Goal: Task Accomplishment & Management: Use online tool/utility

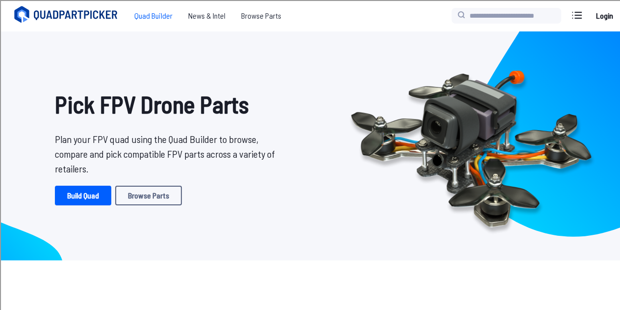
click at [167, 18] on span "Quad Builder" at bounding box center [154, 16] width 54 height 20
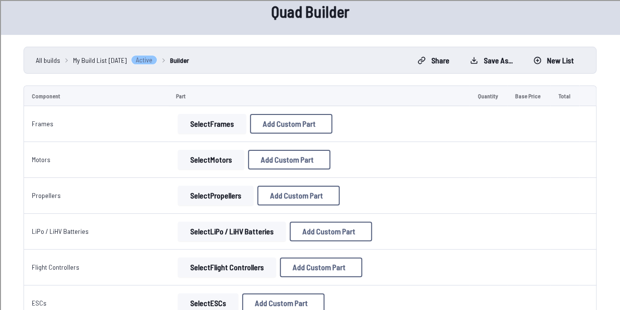
scroll to position [44, 0]
click at [212, 128] on button "Select Frames" at bounding box center [212, 123] width 68 height 20
click at [196, 118] on button "Select Frames" at bounding box center [212, 123] width 68 height 20
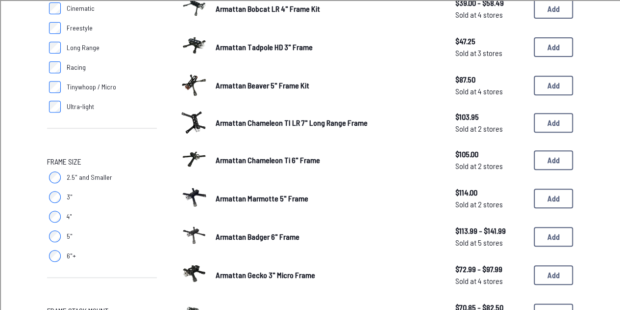
scroll to position [171, 0]
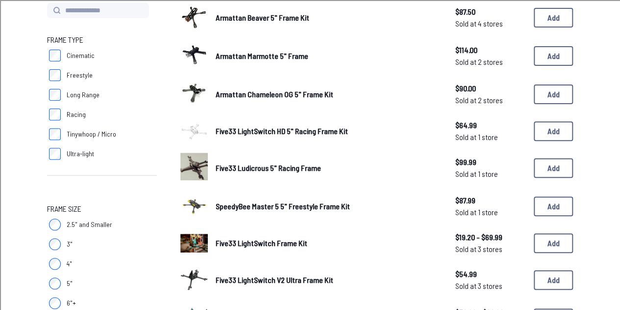
scroll to position [122, 0]
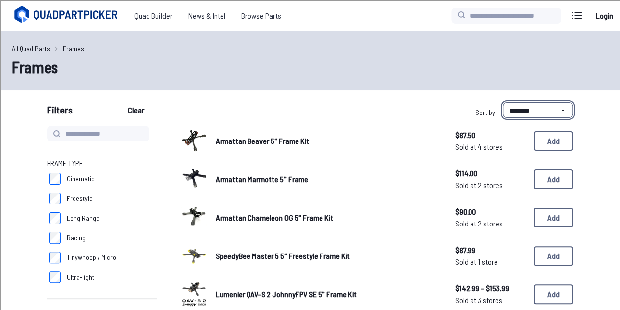
click at [546, 114] on select "**********" at bounding box center [538, 110] width 70 height 16
click at [503, 102] on select "**********" at bounding box center [538, 110] width 70 height 16
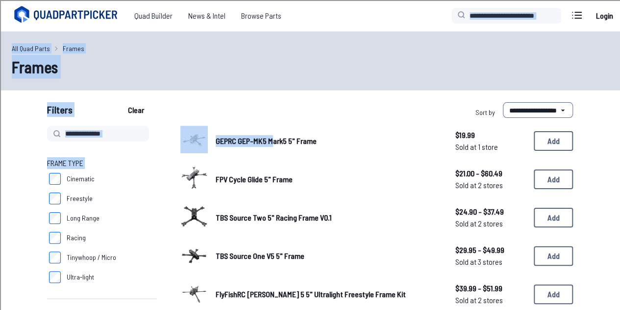
drag, startPoint x: 272, startPoint y: 133, endPoint x: 354, endPoint y: 30, distance: 131.9
click at [354, 30] on div "Quad Builder News & Intel Browse Quad Builder News & Intel Browse Parts Current…" at bounding box center [310, 15] width 620 height 31
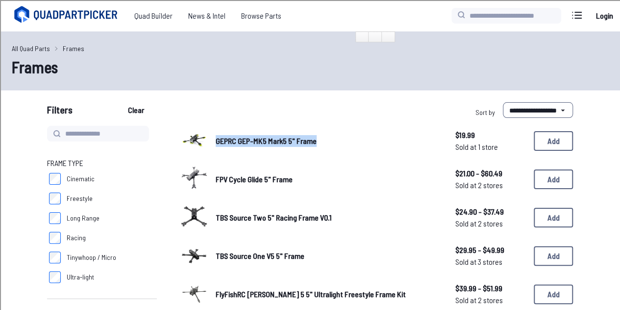
drag, startPoint x: 321, startPoint y: 151, endPoint x: 216, endPoint y: 147, distance: 105.5
click at [216, 147] on div "GEPRC GEP-MK5 Mark5 5" Frame $19.99 Sold at 1 store $19.99 Sold at 1 store Add" at bounding box center [377, 141] width 393 height 30
copy span "GEPRC GEP-MK5 Mark5 5" Frame"
select select "********"
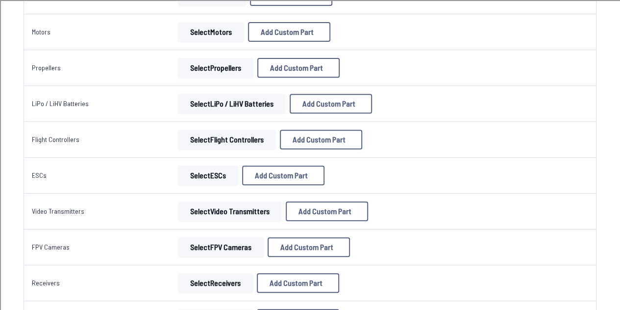
scroll to position [44, 0]
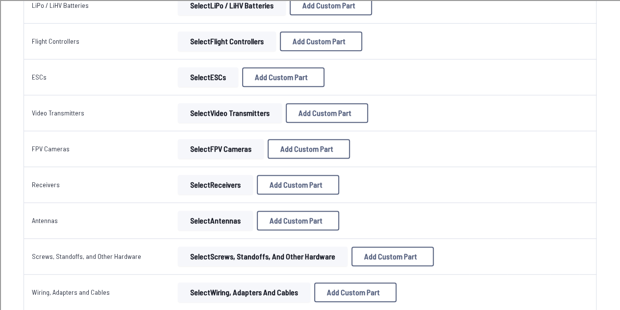
scroll to position [271, 0]
